Goal: Information Seeking & Learning: Find specific page/section

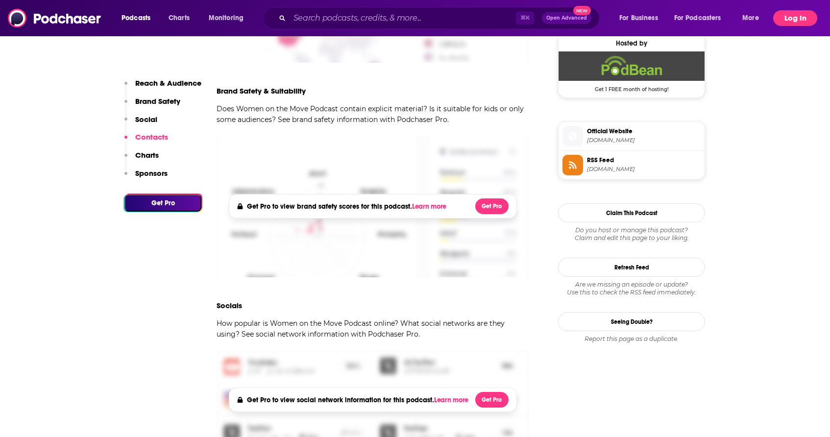
click at [793, 19] on button "Log In" at bounding box center [795, 18] width 44 height 16
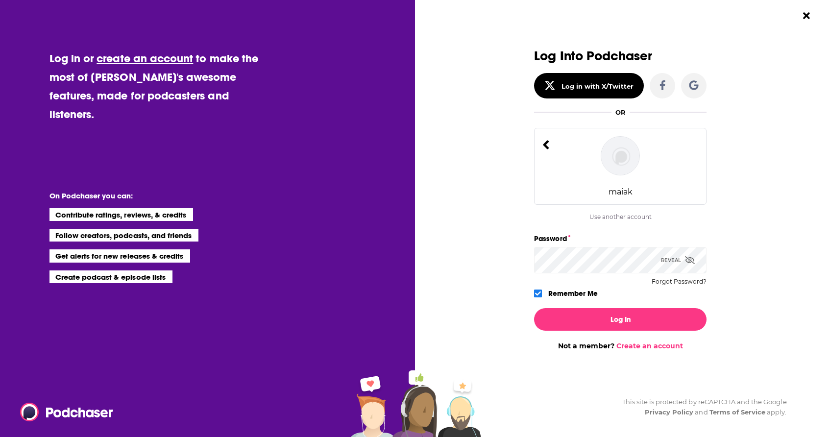
click at [624, 171] on img "Dialog" at bounding box center [620, 155] width 39 height 39
click at [620, 155] on img "Dialog" at bounding box center [620, 155] width 39 height 39
click at [622, 169] on img "Dialog" at bounding box center [620, 155] width 39 height 39
click at [570, 310] on button "Log In" at bounding box center [620, 319] width 173 height 23
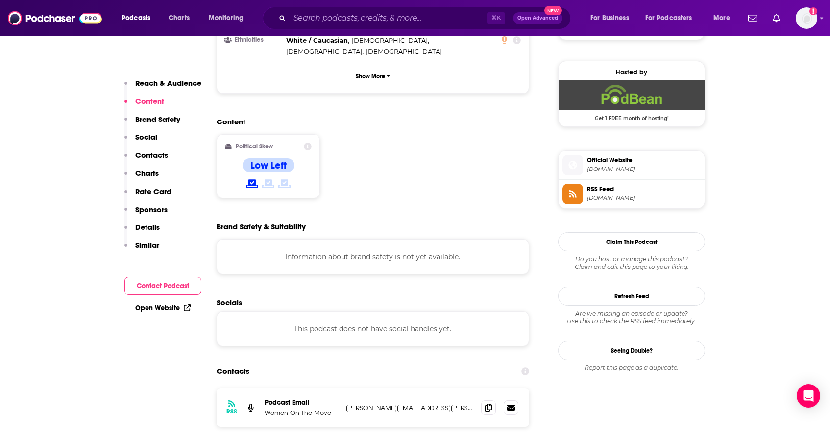
scroll to position [704, 0]
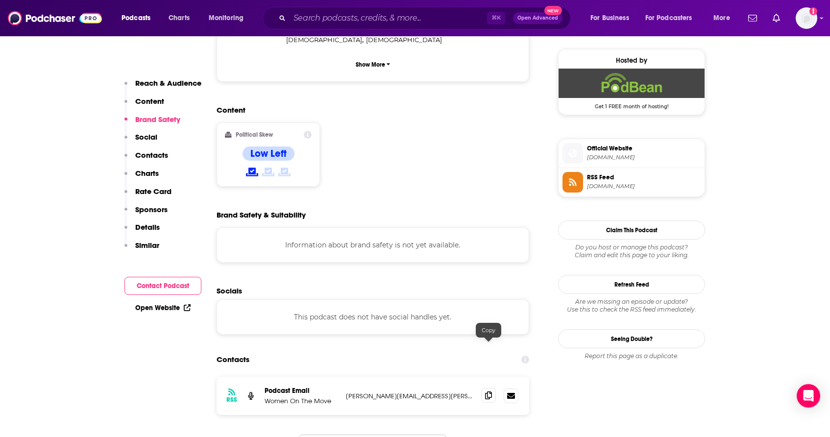
click at [488, 392] on icon at bounding box center [488, 396] width 7 height 8
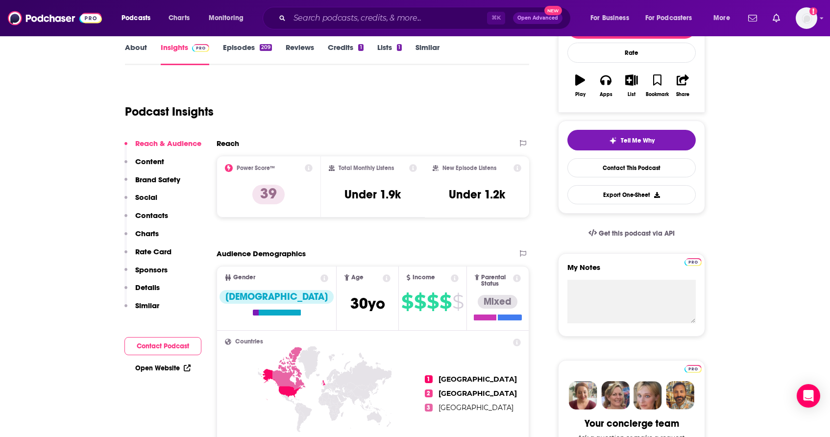
scroll to position [140, 0]
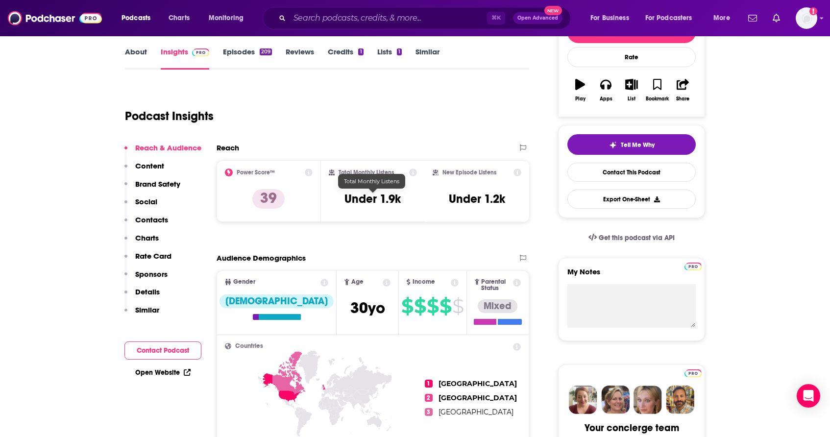
click at [369, 198] on h3 "Under 1.9k" at bounding box center [373, 199] width 56 height 15
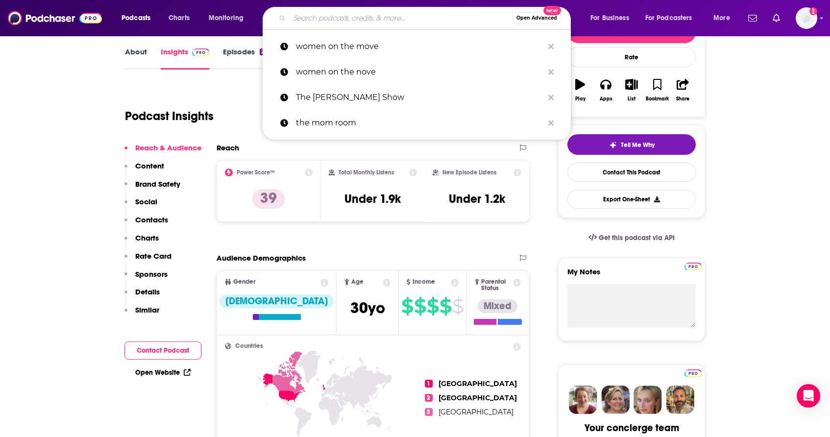
click at [382, 19] on input "Search podcasts, credits, & more..." at bounding box center [401, 18] width 223 height 16
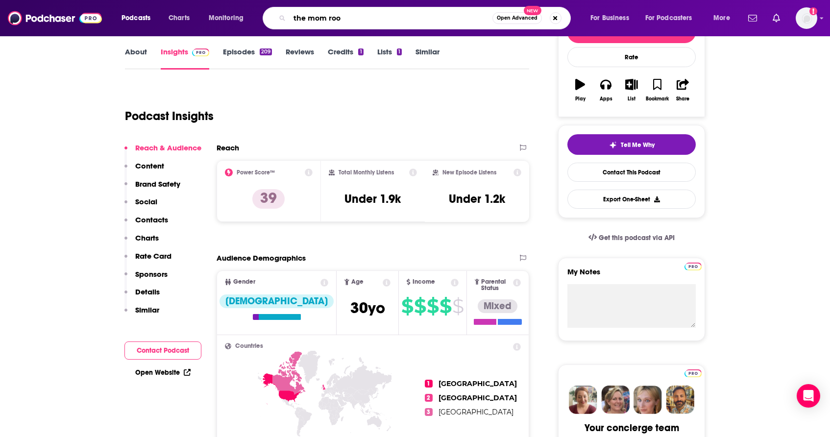
type input "the mom room"
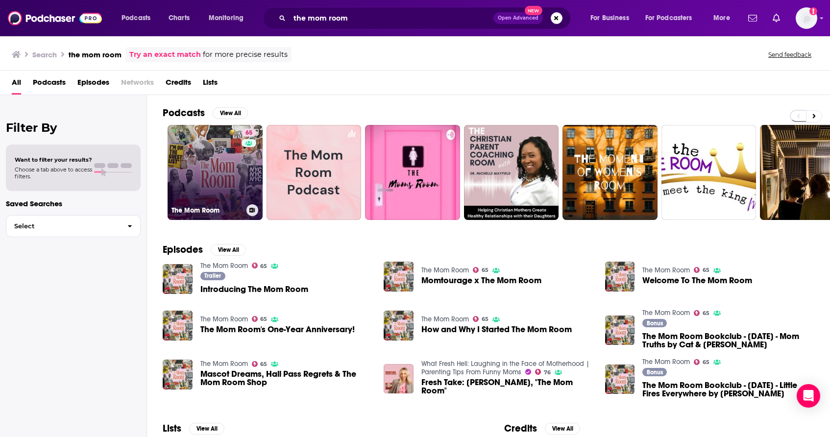
click at [223, 159] on link "65 The Mom Room" at bounding box center [215, 172] width 95 height 95
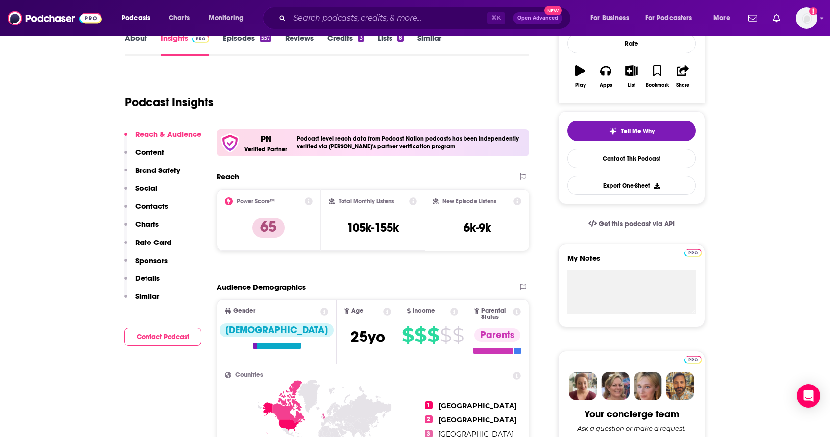
scroll to position [155, 0]
